Goal: Navigation & Orientation: Find specific page/section

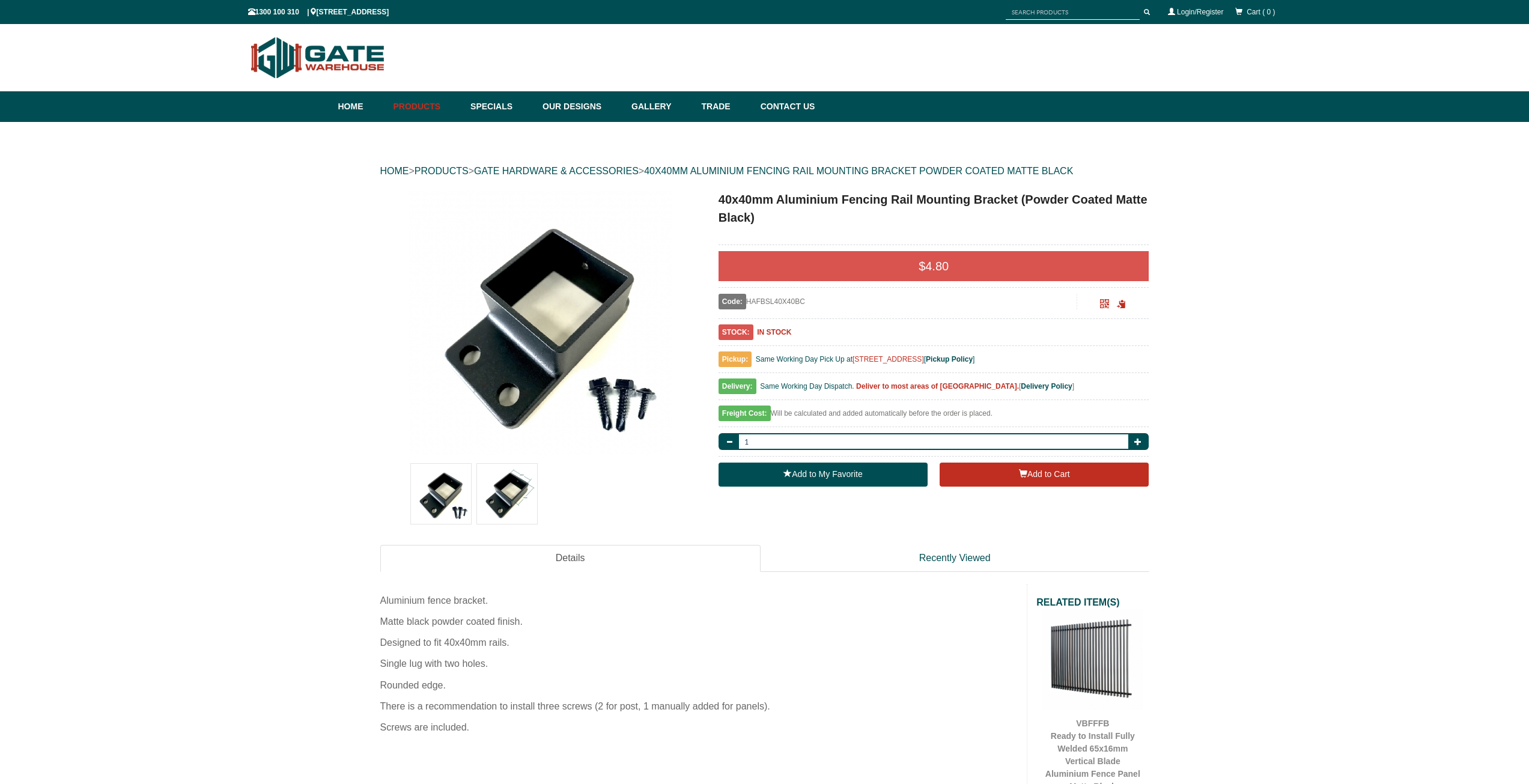
scroll to position [30, 0]
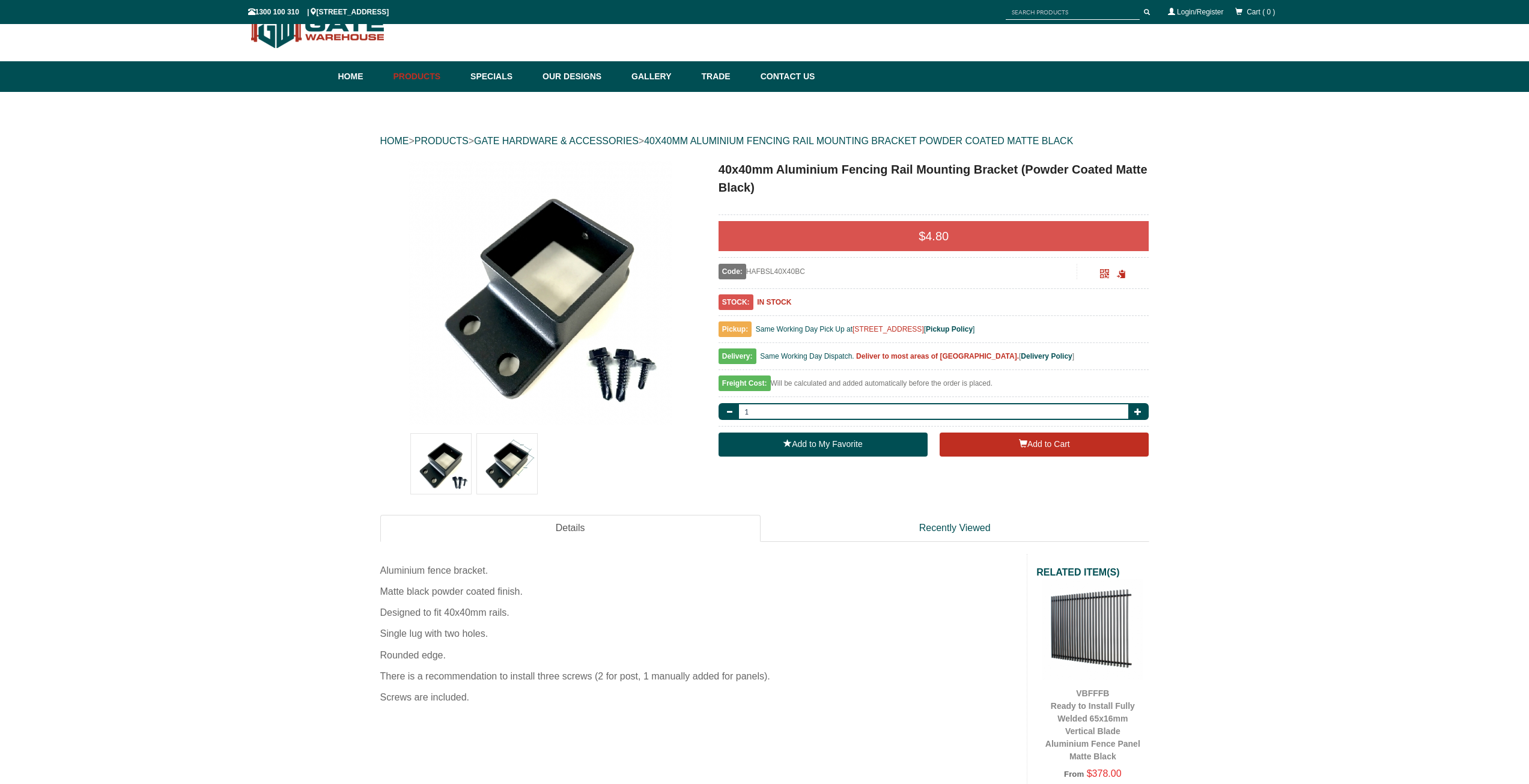
click at [627, 136] on link "GATE HARDWARE & ACCESSORIES" at bounding box center [556, 140] width 165 height 10
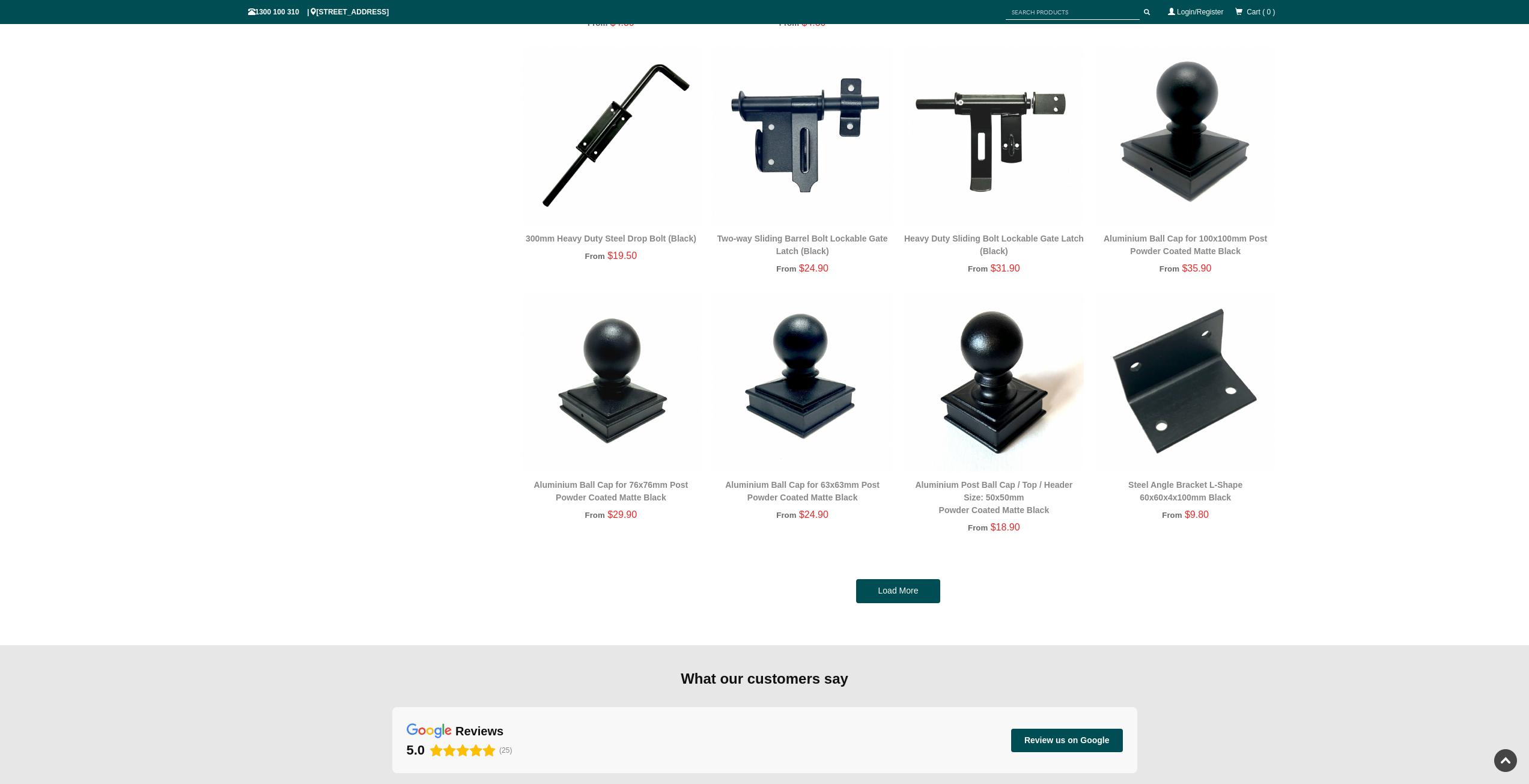
scroll to position [2312, 0]
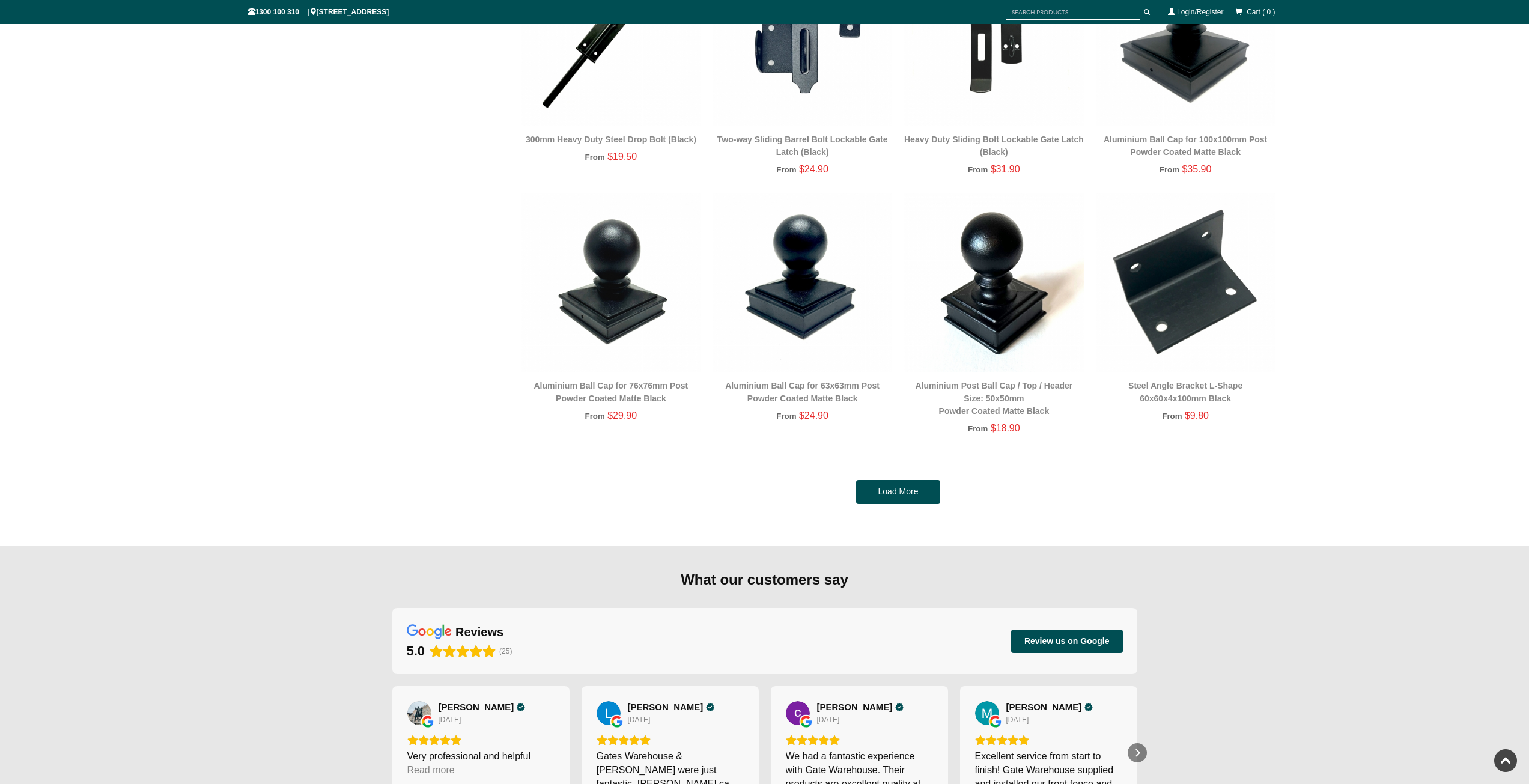
click at [884, 494] on link "Load More" at bounding box center [898, 492] width 84 height 24
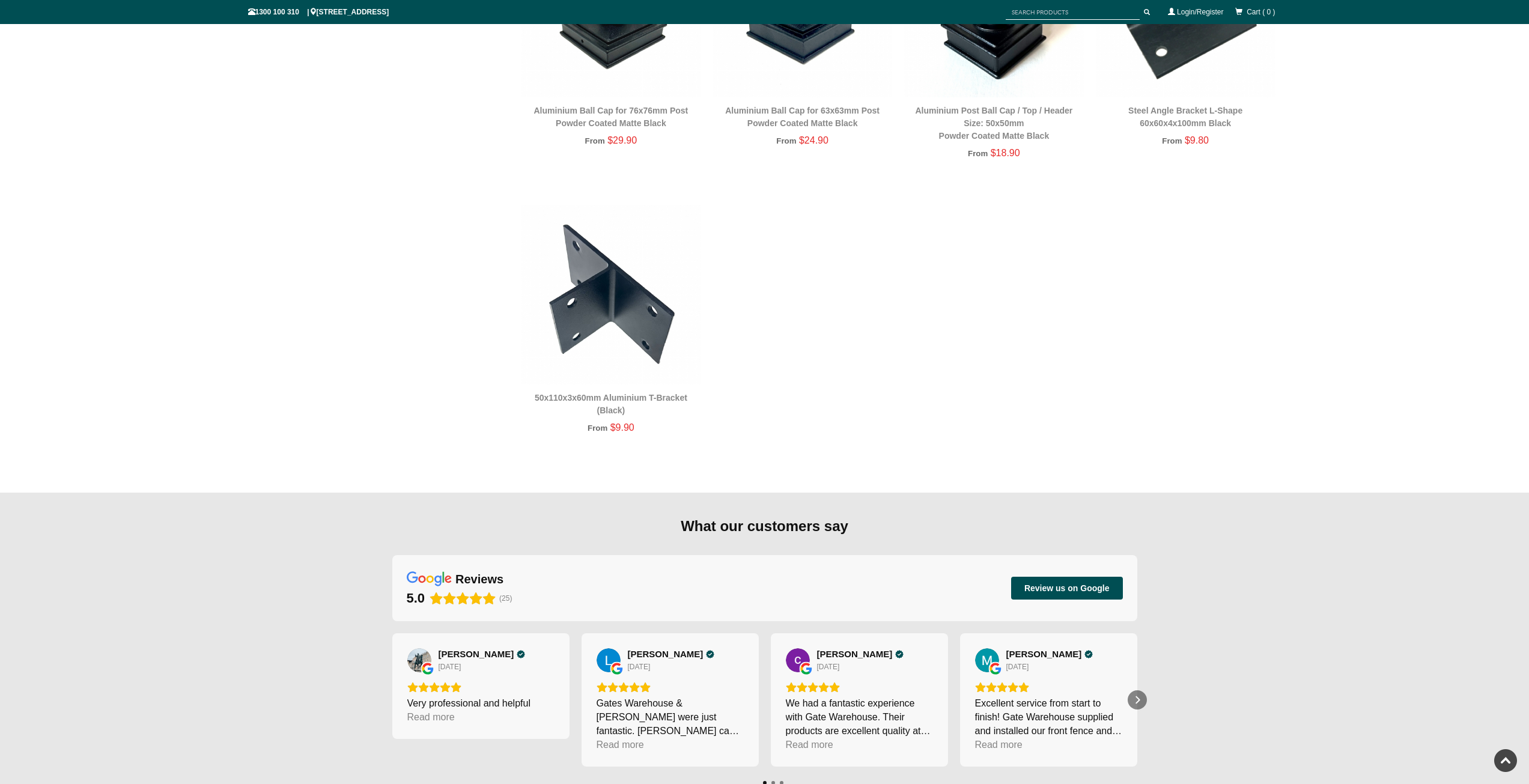
scroll to position [2613, 0]
